Goal: Communication & Community: Ask a question

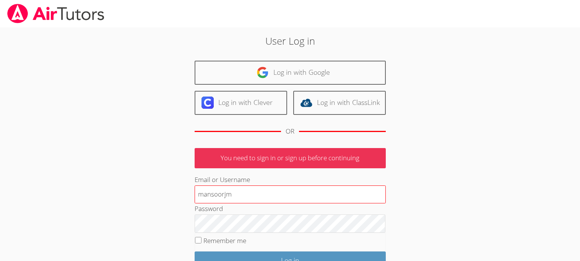
type input "mansoorjm"
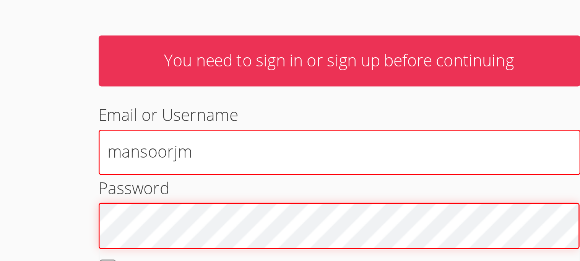
click at [194, 252] on input "Log in" at bounding box center [289, 261] width 191 height 18
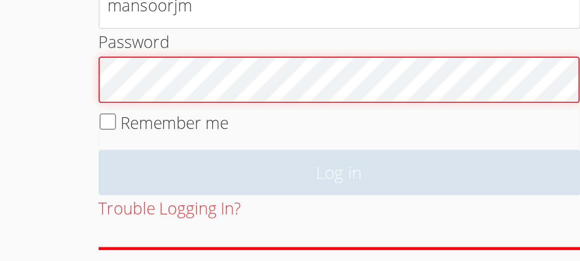
scroll to position [36, 0]
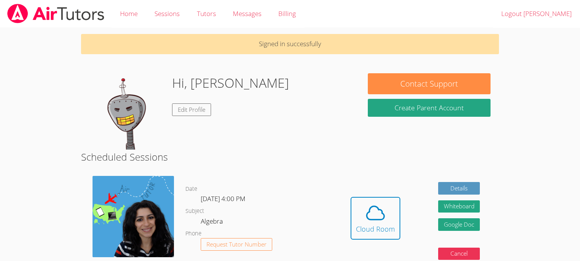
click at [55, 154] on body "Home Sessions Tutors Messages Billing Logout Mansoor Jameel Signed in successfu…" at bounding box center [290, 130] width 580 height 261
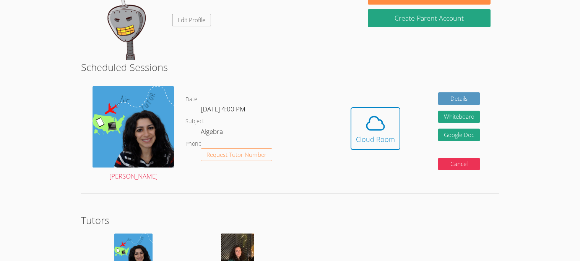
scroll to position [90, 0]
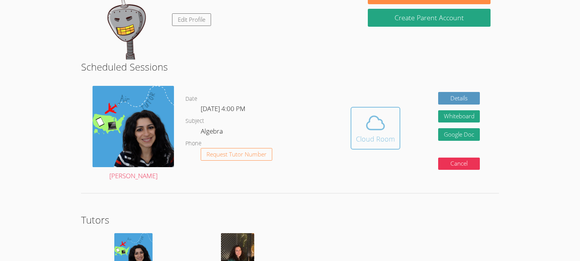
click at [358, 134] on div "Cloud Room" at bounding box center [375, 139] width 39 height 11
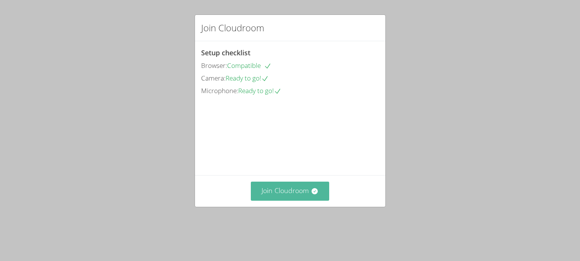
click at [274, 201] on button "Join Cloudroom" at bounding box center [290, 191] width 78 height 19
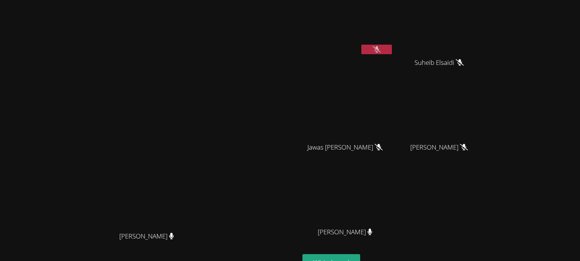
click at [467, 28] on video at bounding box center [441, 28] width 91 height 51
click at [392, 45] on button at bounding box center [376, 50] width 31 height 10
click at [392, 47] on button at bounding box center [376, 50] width 31 height 10
click at [392, 45] on button at bounding box center [376, 50] width 31 height 10
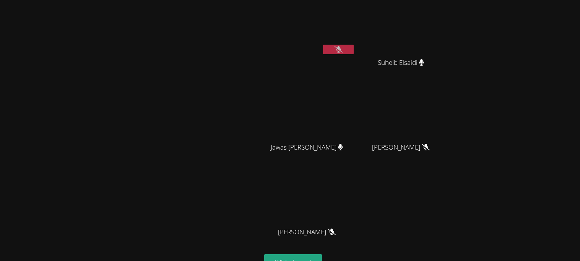
click at [327, 50] on button at bounding box center [338, 50] width 31 height 10
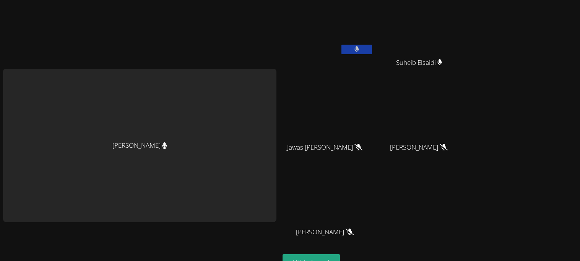
click at [327, 50] on video at bounding box center [327, 28] width 91 height 51
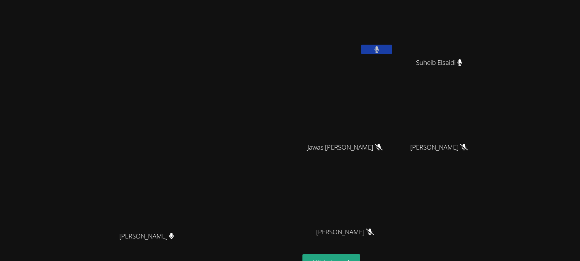
click at [365, 47] on button at bounding box center [376, 50] width 31 height 10
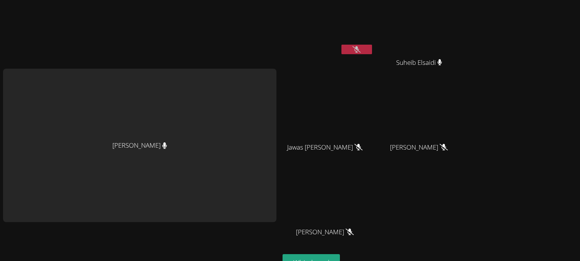
click at [360, 47] on icon at bounding box center [356, 49] width 8 height 6
click at [365, 47] on button at bounding box center [356, 50] width 31 height 10
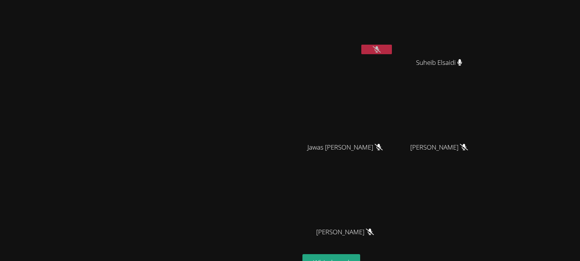
click at [381, 47] on icon at bounding box center [377, 49] width 8 height 6
click at [379, 47] on icon at bounding box center [376, 49] width 5 height 6
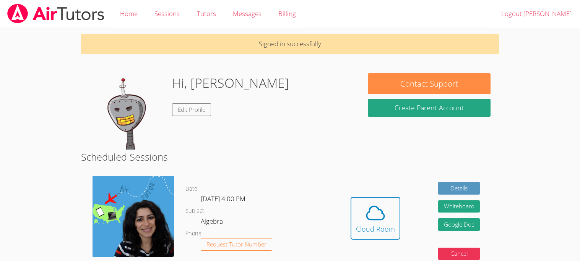
scroll to position [90, 0]
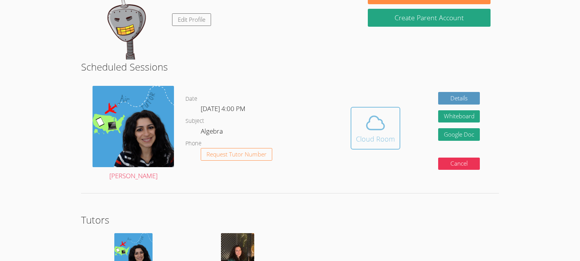
click at [379, 118] on icon at bounding box center [374, 122] width 21 height 21
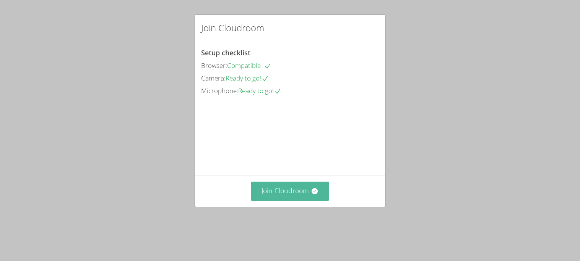
click at [309, 201] on button "Join Cloudroom" at bounding box center [290, 191] width 78 height 19
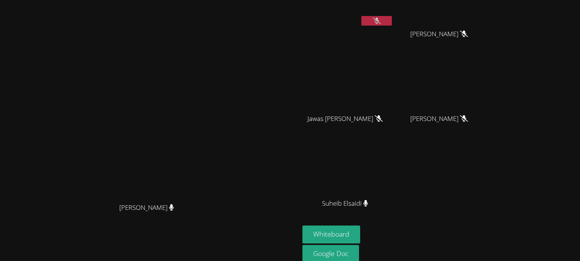
scroll to position [60, 0]
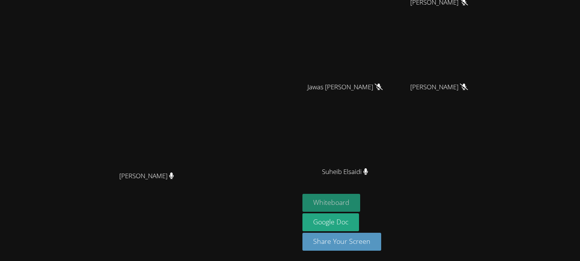
click at [360, 204] on button "Whiteboard" at bounding box center [331, 203] width 58 height 18
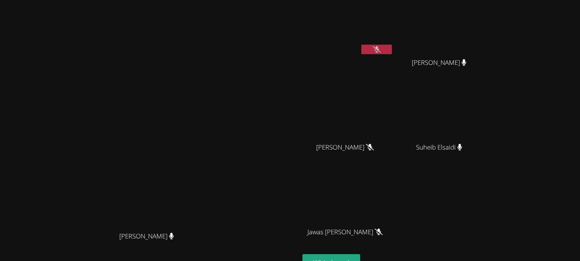
click at [381, 49] on icon at bounding box center [377, 49] width 8 height 6
click at [392, 45] on button at bounding box center [376, 50] width 31 height 10
click at [392, 52] on button at bounding box center [376, 50] width 31 height 10
click at [392, 48] on button at bounding box center [376, 50] width 31 height 10
click at [392, 45] on button at bounding box center [376, 50] width 31 height 10
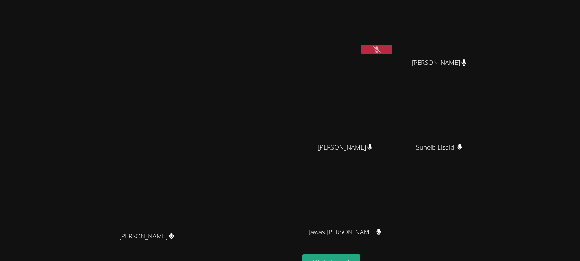
click at [392, 45] on button at bounding box center [376, 50] width 31 height 10
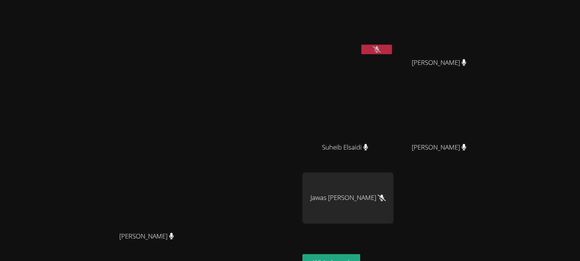
scroll to position [60, 0]
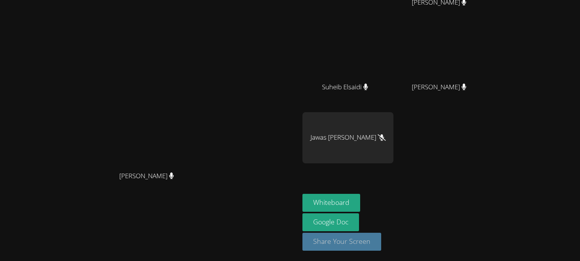
click at [381, 235] on button "Share Your Screen" at bounding box center [341, 242] width 79 height 18
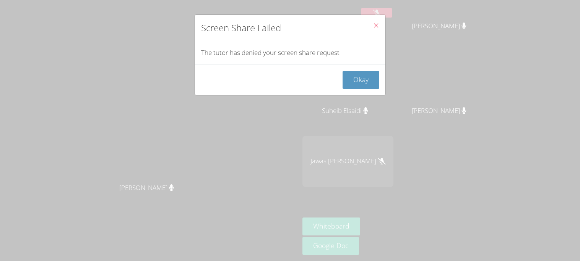
scroll to position [36, 0]
click at [364, 90] on div "Okay" at bounding box center [290, 80] width 190 height 31
click at [364, 82] on button "Okay" at bounding box center [360, 80] width 37 height 18
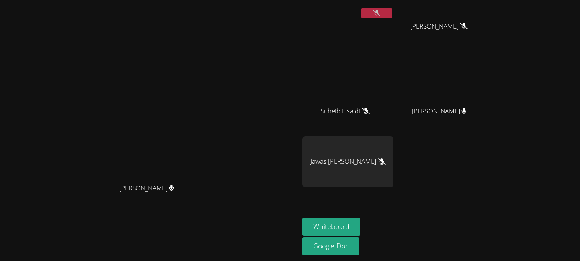
scroll to position [0, 0]
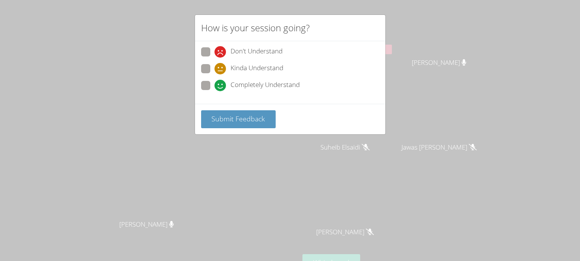
click at [214, 91] on span at bounding box center [214, 91] width 0 height 0
click at [214, 84] on input "Completely Understand" at bounding box center [217, 84] width 6 height 6
radio input "true"
click at [214, 75] on span at bounding box center [214, 75] width 0 height 0
click at [214, 70] on input "Kinda Understand" at bounding box center [217, 67] width 6 height 6
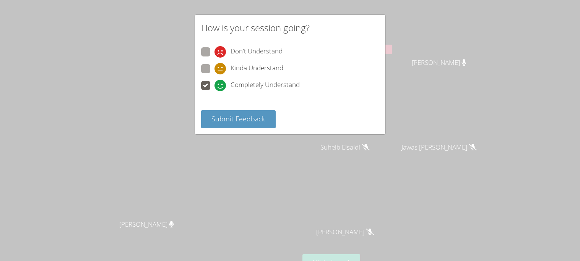
radio input "true"
click at [214, 91] on span at bounding box center [214, 91] width 0 height 0
click at [214, 87] on input "Completely Understand" at bounding box center [217, 84] width 6 height 6
radio input "true"
click at [220, 115] on span "Submit Feedback" at bounding box center [237, 118] width 53 height 9
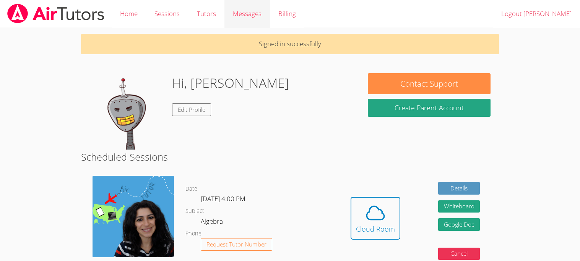
click at [245, 13] on span "Messages" at bounding box center [247, 13] width 29 height 9
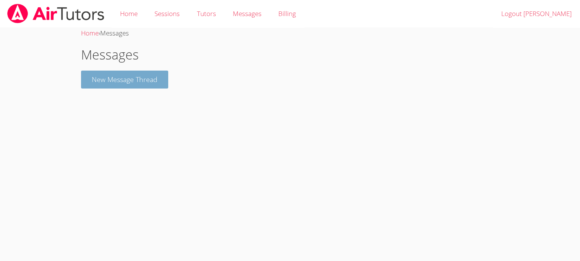
click at [102, 84] on button "New Message Thread" at bounding box center [124, 80] width 87 height 18
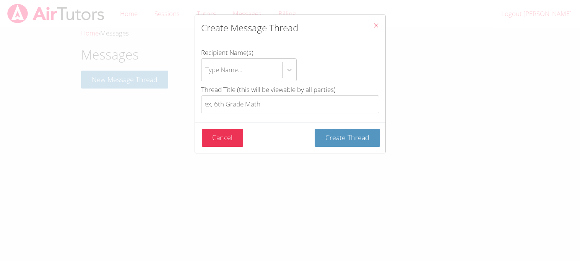
click at [219, 54] on span "Recipient Name(s)" at bounding box center [227, 52] width 52 height 9
click at [206, 61] on input "Recipient Name(s) Type Name..." at bounding box center [205, 70] width 1 height 18
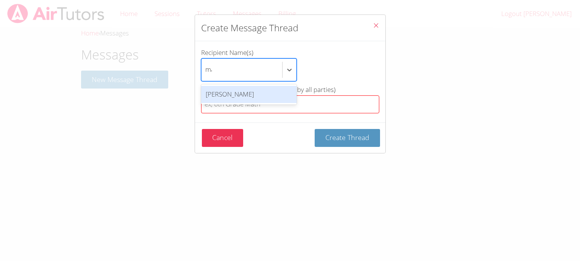
scroll to position [0, 1]
type input "ma"
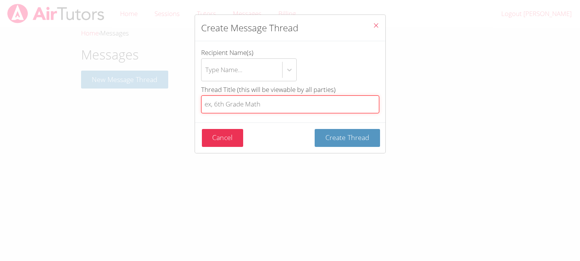
click at [230, 106] on input "Thread Title (this will be viewable by all parties)" at bounding box center [290, 105] width 178 height 18
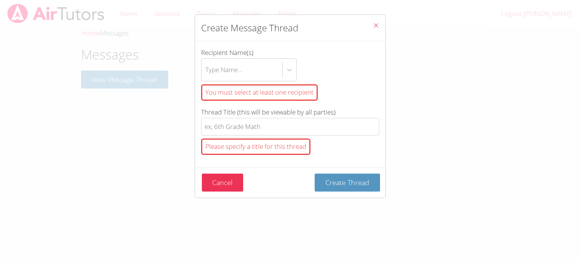
click at [258, 58] on label "Recipient Name(s) Type Name... You must select at least one recipient" at bounding box center [290, 75] width 178 height 57
click at [206, 61] on input "Recipient Name(s) Type Name... You must select at least one recipient" at bounding box center [205, 70] width 1 height 18
type input "m"
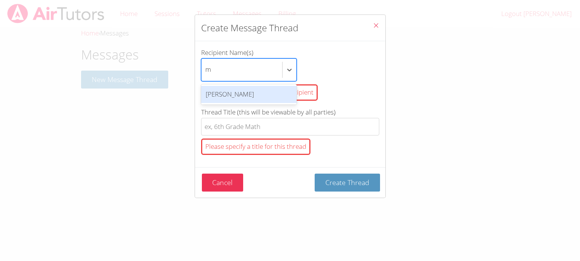
click at [255, 93] on div "[PERSON_NAME]" at bounding box center [249, 94] width 96 height 17
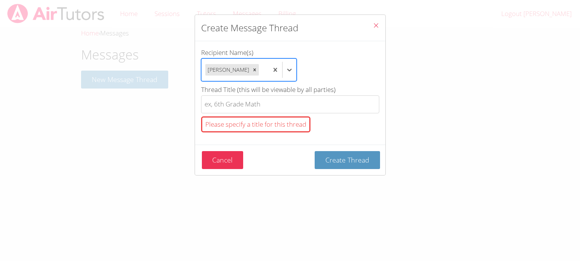
click at [250, 133] on div "Please specify a title for this thread" at bounding box center [255, 125] width 109 height 16
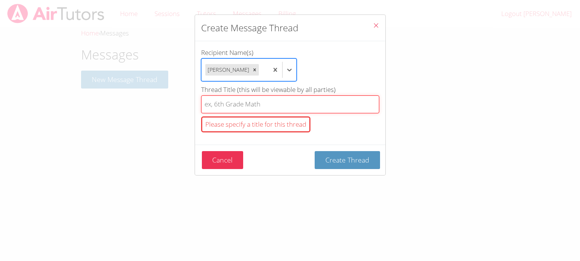
click at [250, 113] on input "Thread Title (this will be viewable by all parties) Please specify a title for …" at bounding box center [290, 105] width 178 height 18
type input "f"
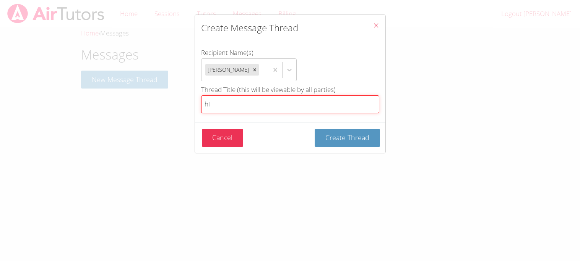
type input "hi"
click at [314, 129] on button "Create Thread" at bounding box center [346, 138] width 65 height 18
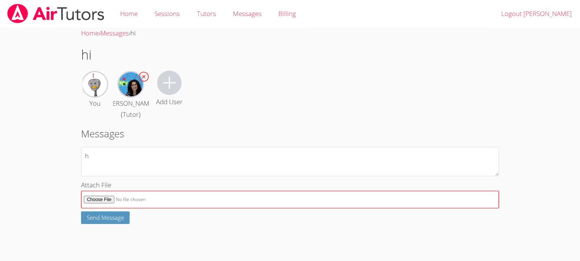
type textarea "h"
click at [108, 209] on input "Attach File" at bounding box center [289, 200] width 417 height 18
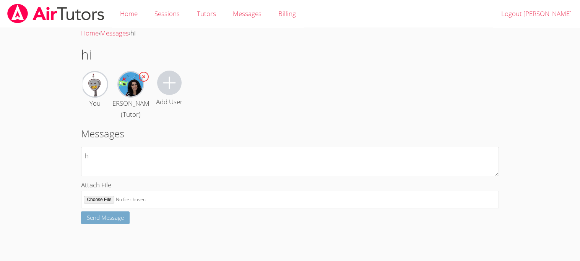
click at [127, 224] on button "Send Message" at bounding box center [105, 218] width 49 height 13
